Goal: Transaction & Acquisition: Purchase product/service

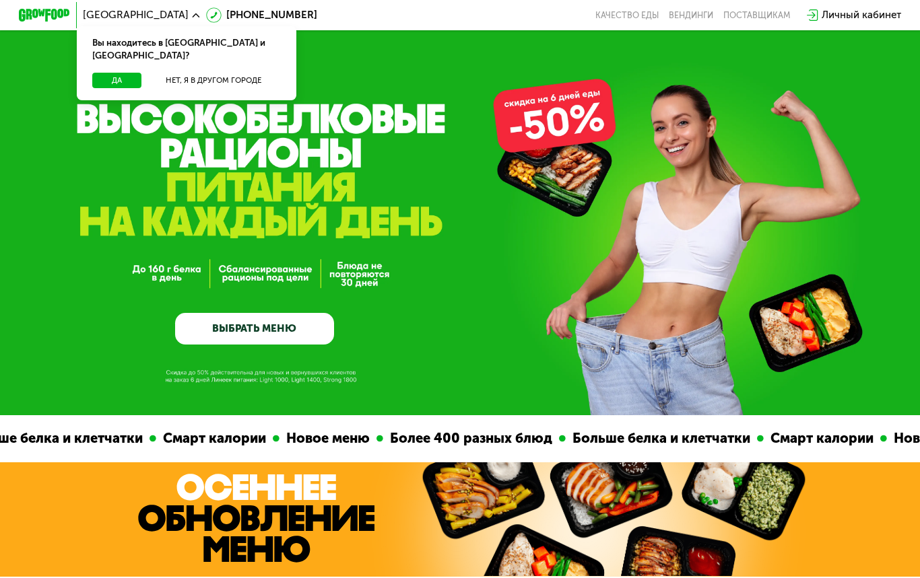
click at [113, 73] on button "Да" at bounding box center [116, 80] width 49 height 15
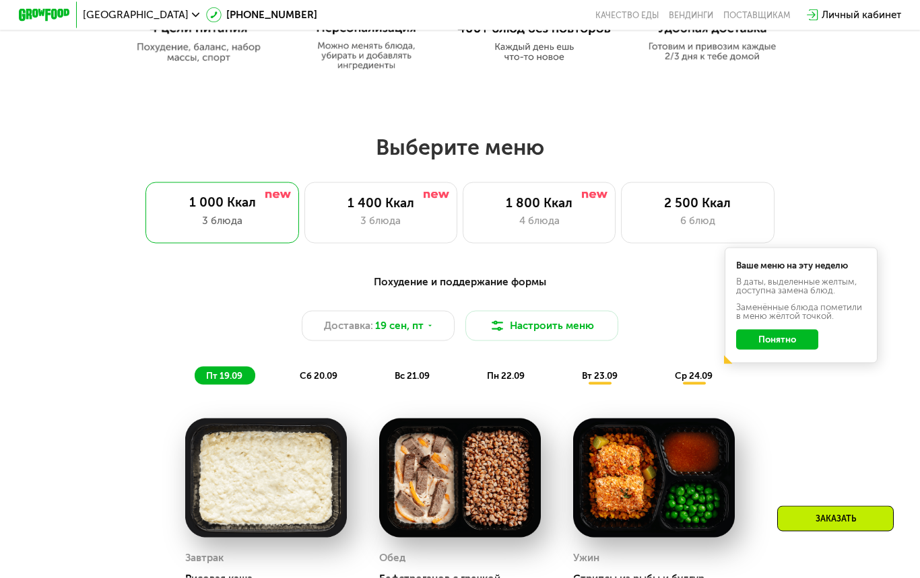
scroll to position [710, 0]
click at [331, 210] on div "1 400 Ккал 3 блюда" at bounding box center [380, 212] width 153 height 61
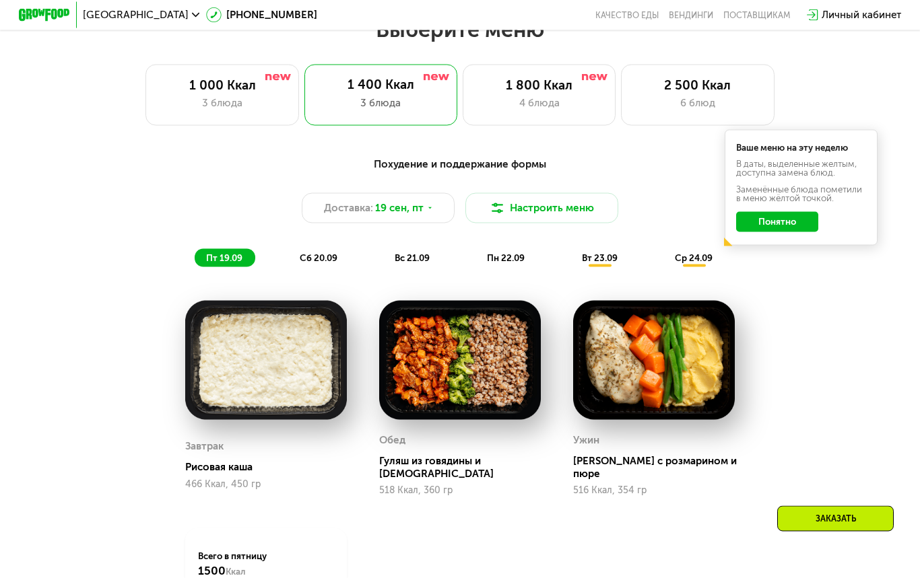
scroll to position [816, 0]
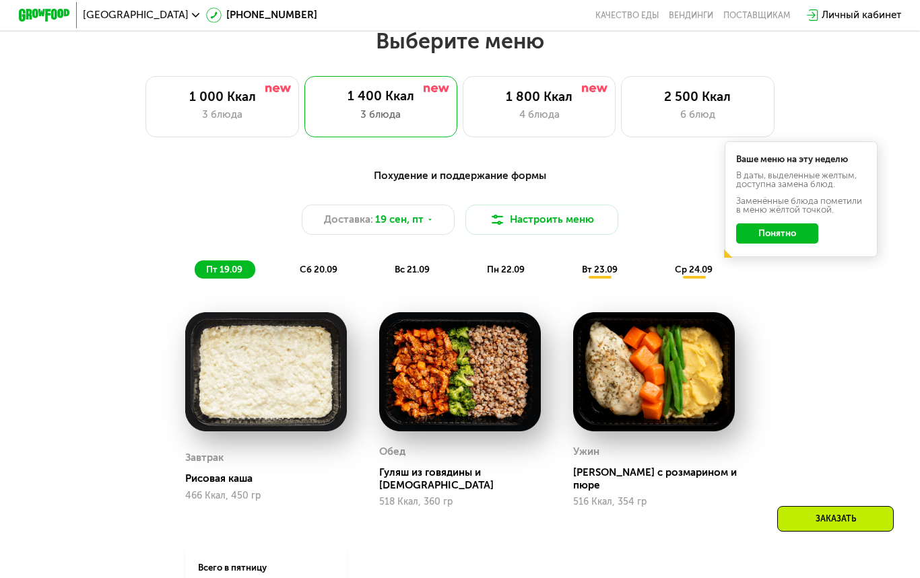
click at [794, 236] on button "Понятно" at bounding box center [777, 233] width 82 height 20
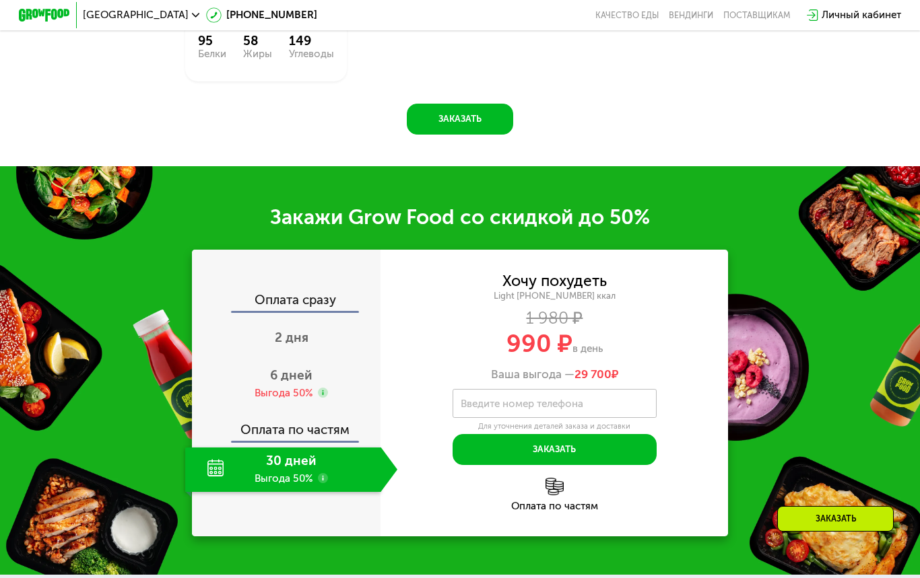
scroll to position [1385, 0]
click at [303, 458] on div "30 дней Выгода 50%" at bounding box center [282, 470] width 195 height 44
click at [306, 415] on div "Оплата по частям" at bounding box center [287, 426] width 188 height 30
click at [325, 473] on use at bounding box center [323, 478] width 10 height 10
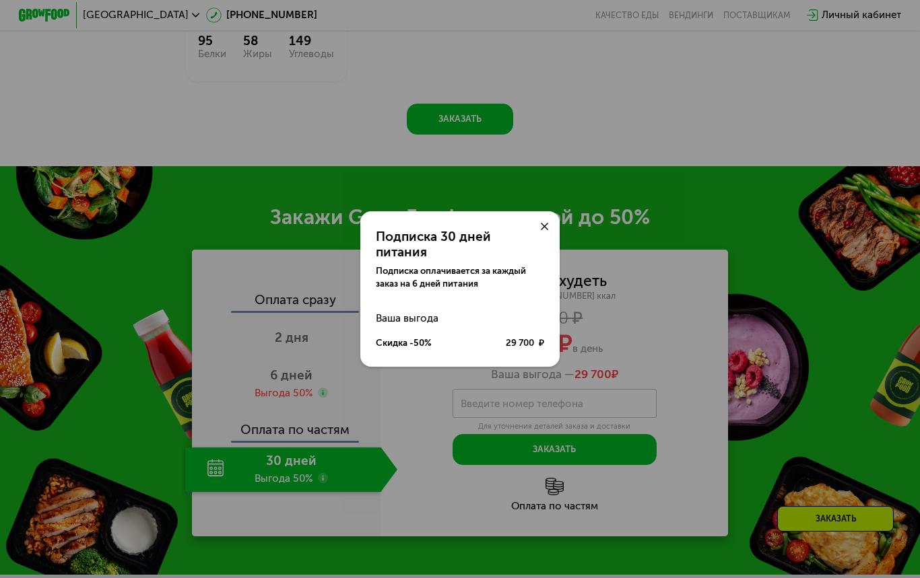
click at [545, 230] on icon at bounding box center [544, 226] width 7 height 7
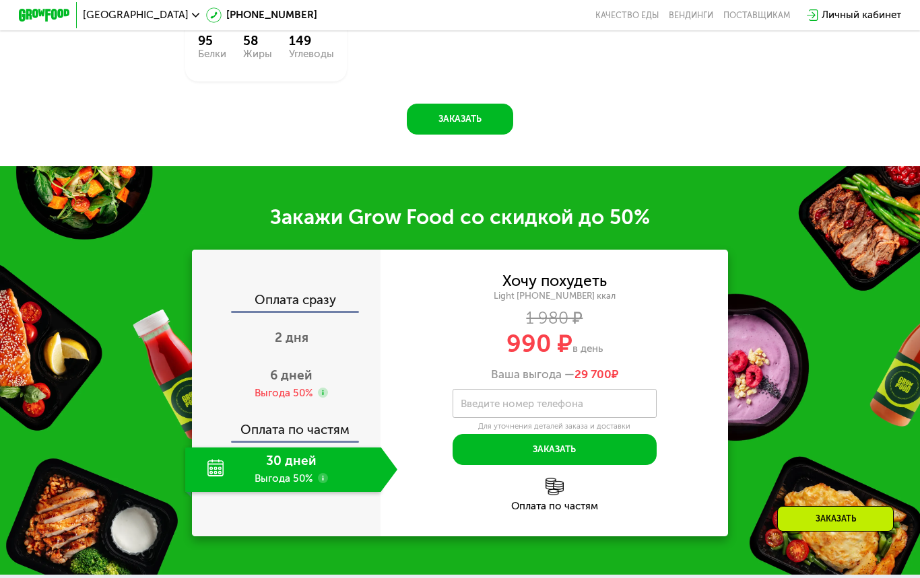
click at [289, 368] on span "6 дней" at bounding box center [291, 375] width 42 height 15
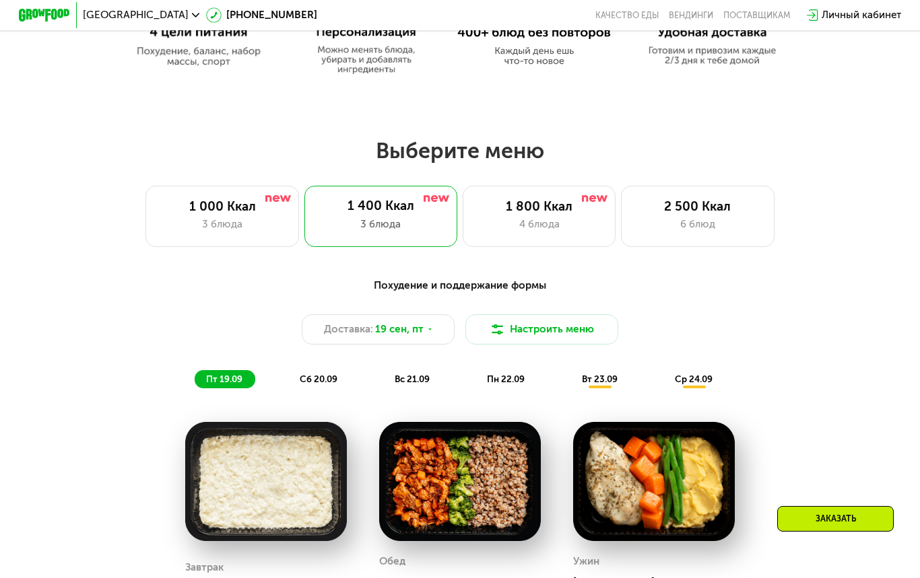
scroll to position [717, 0]
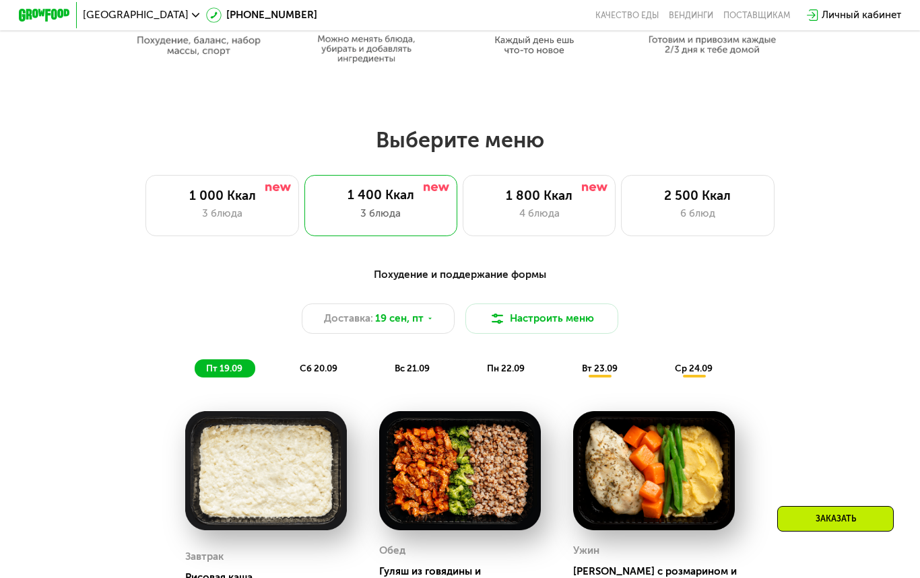
click at [538, 317] on button "Настроить меню" at bounding box center [541, 319] width 153 height 31
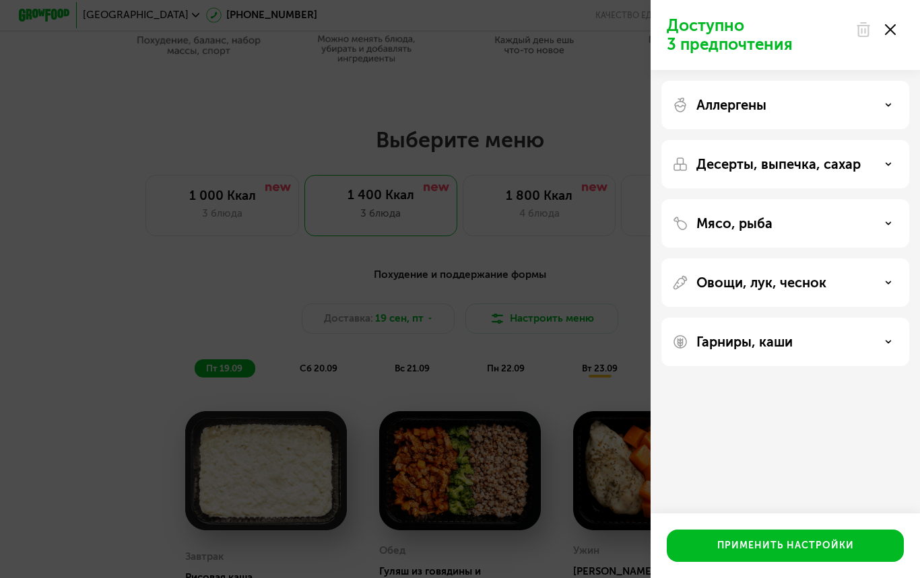
click at [863, 172] on div "Десерты, выпечка, сахар" at bounding box center [785, 164] width 226 height 16
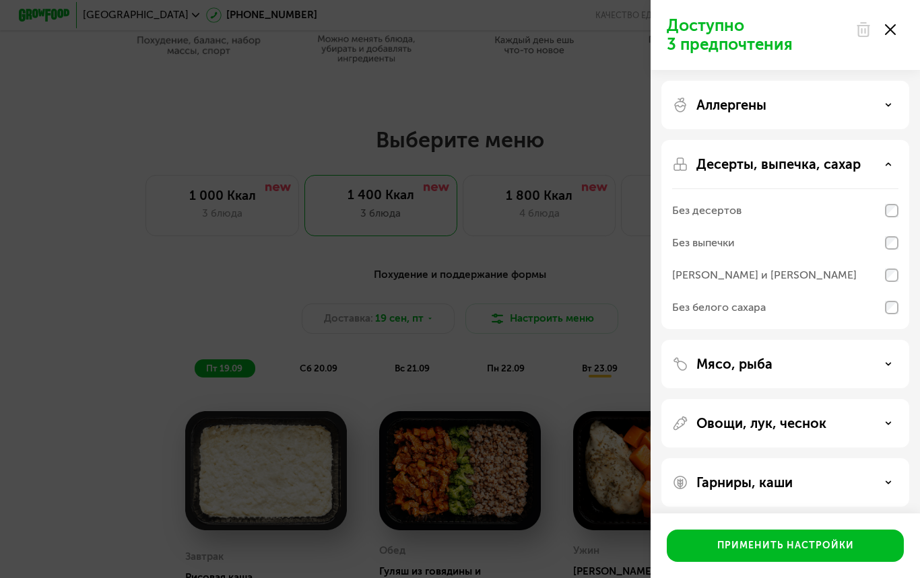
click at [880, 163] on div "Десерты, выпечка, сахар" at bounding box center [785, 164] width 226 height 16
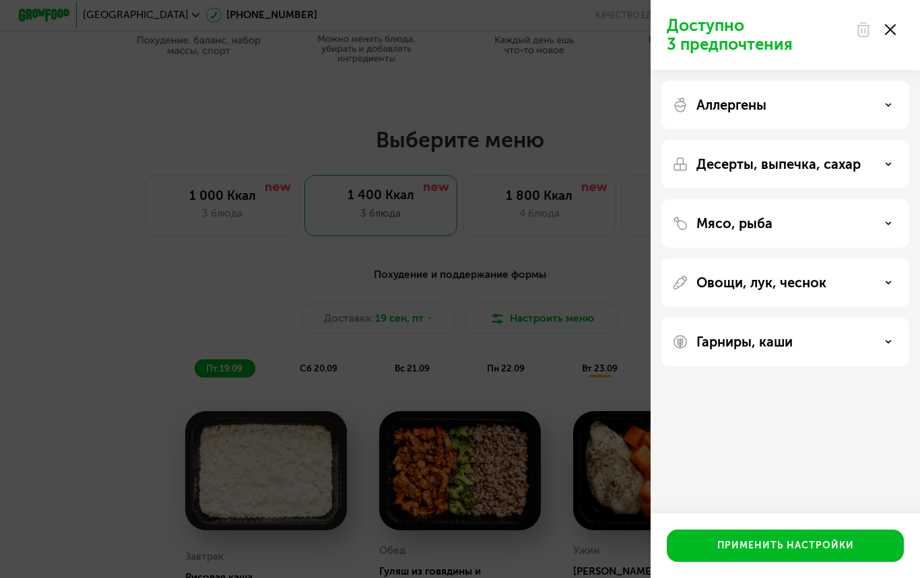
click at [601, 92] on div "Доступно 3 предпочтения Аллергены Десерты, выпечка, сахар Мясо, рыба Овощи, лук…" at bounding box center [460, 289] width 920 height 578
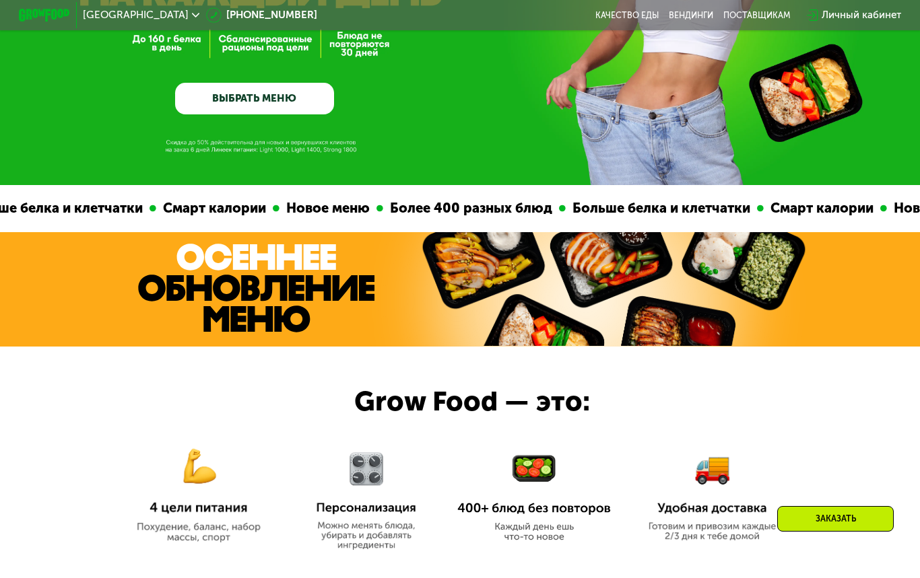
click at [303, 112] on link "ВЫБРАТЬ МЕНЮ" at bounding box center [254, 99] width 159 height 32
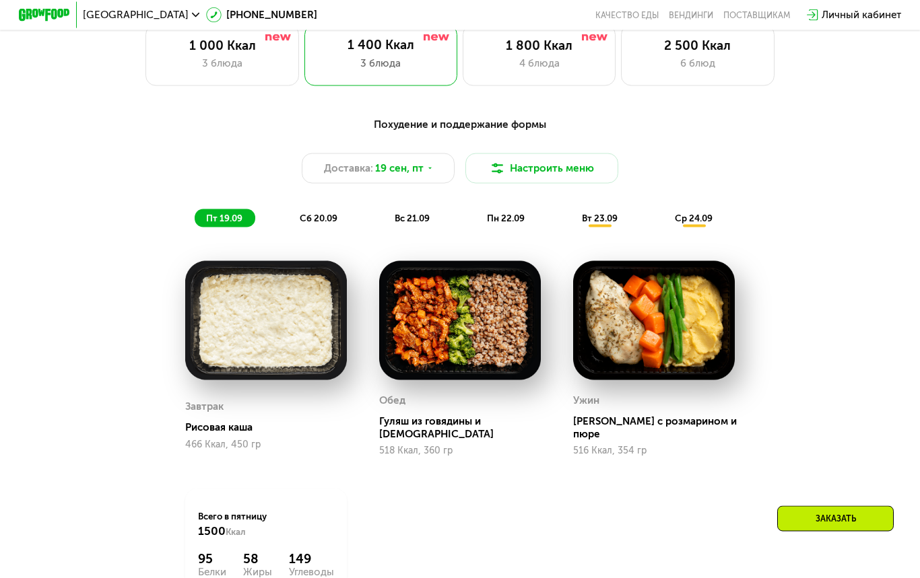
scroll to position [868, 0]
click at [615, 210] on div "вт 23.09" at bounding box center [600, 218] width 60 height 18
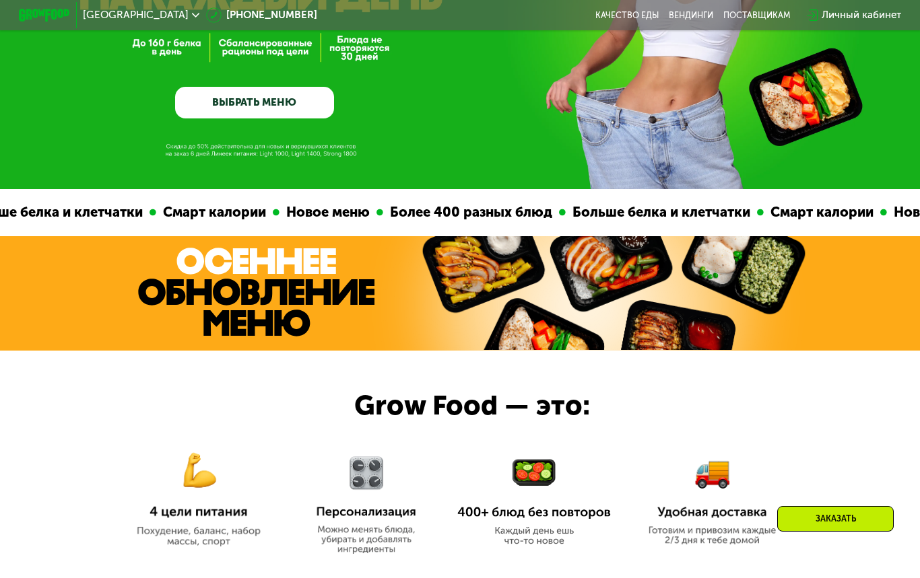
scroll to position [222, 0]
